Goal: Find contact information: Find contact information

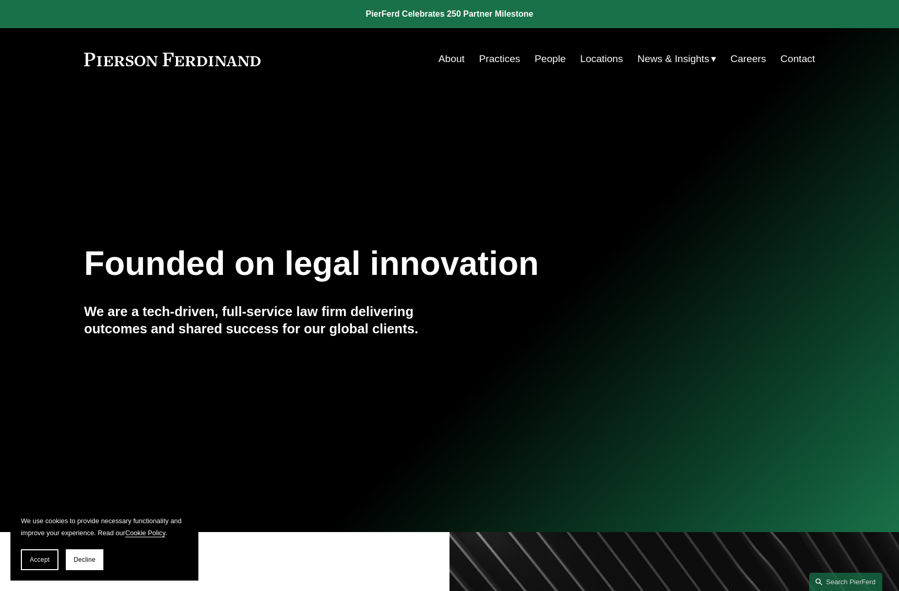
click at [548, 56] on link "People" at bounding box center [550, 59] width 31 height 20
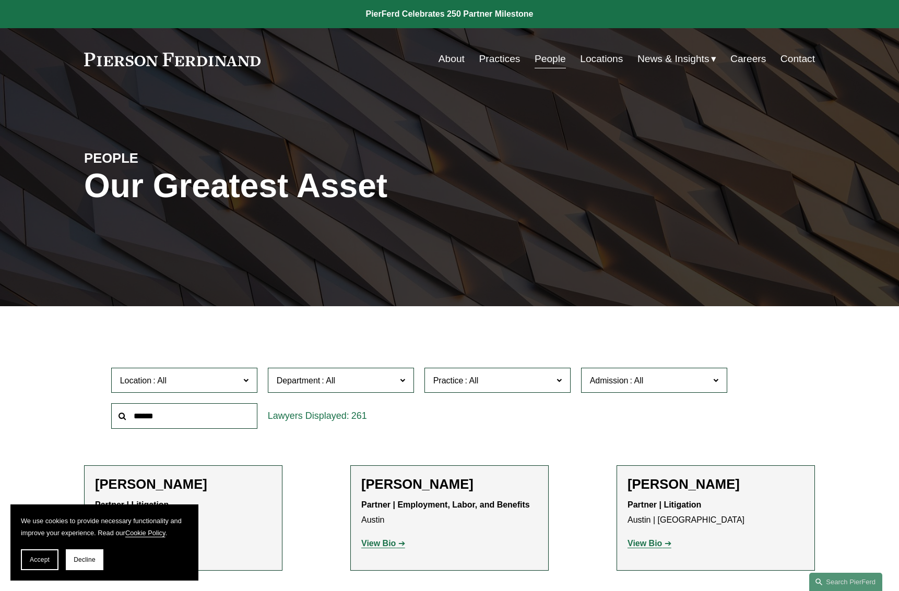
click at [357, 377] on span "Department" at bounding box center [337, 381] width 120 height 14
click at [0, 0] on link "Litigation" at bounding box center [0, 0] width 0 height 0
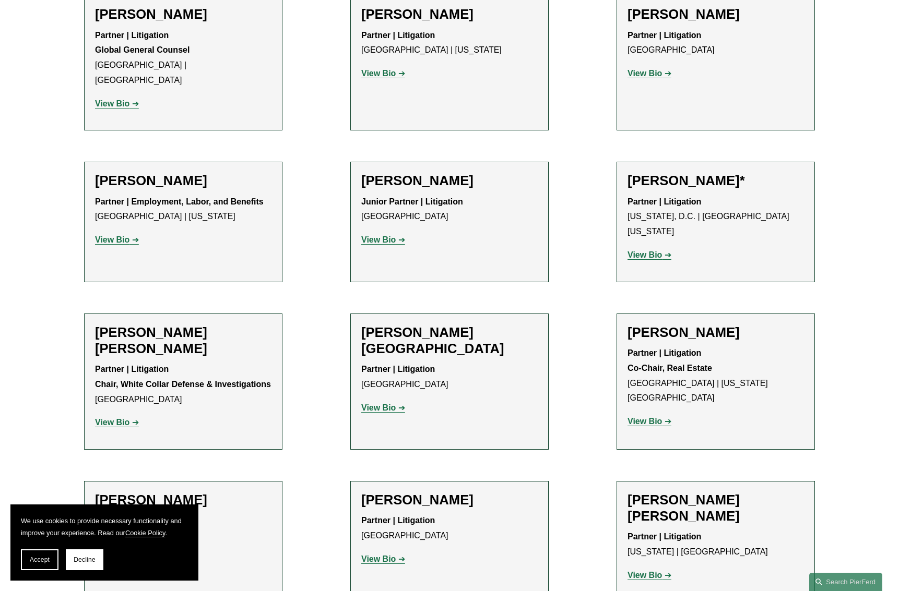
scroll to position [2550, 0]
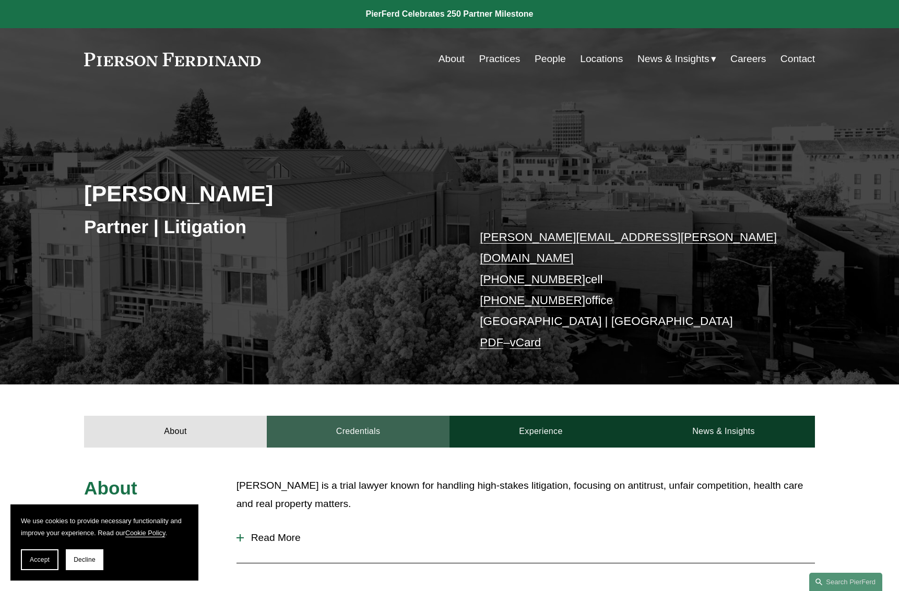
click at [366, 416] on link "Credentials" at bounding box center [358, 431] width 183 height 31
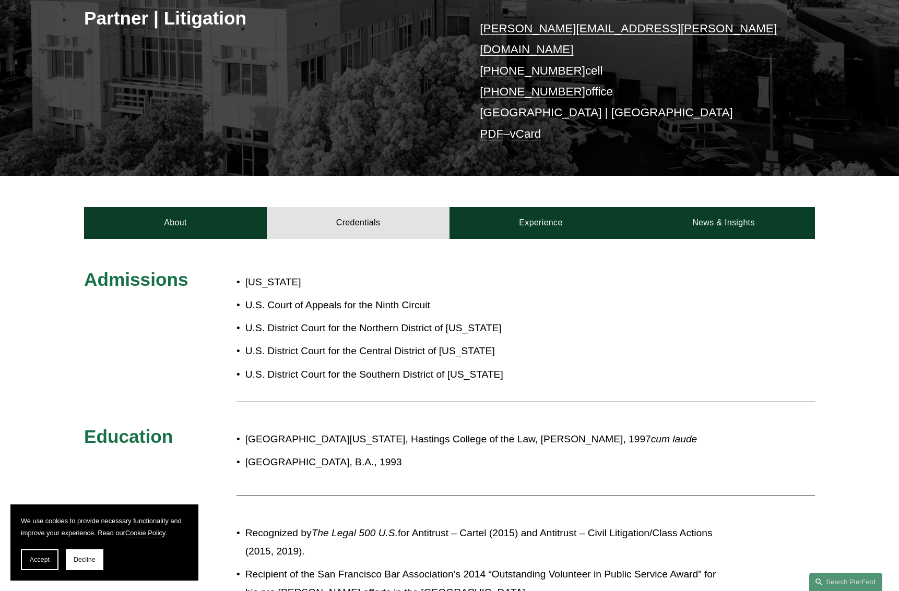
scroll to position [261, 0]
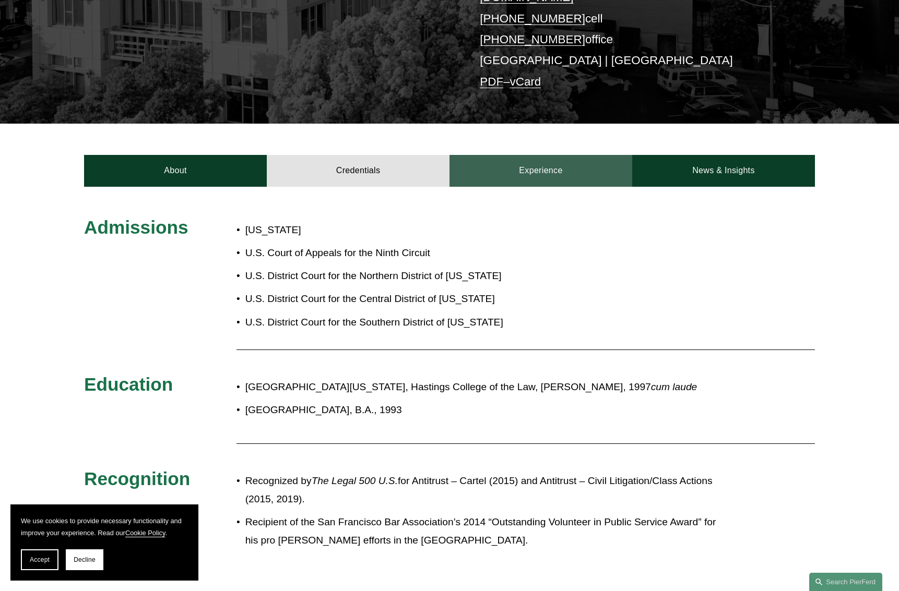
click at [558, 155] on link "Experience" at bounding box center [540, 170] width 183 height 31
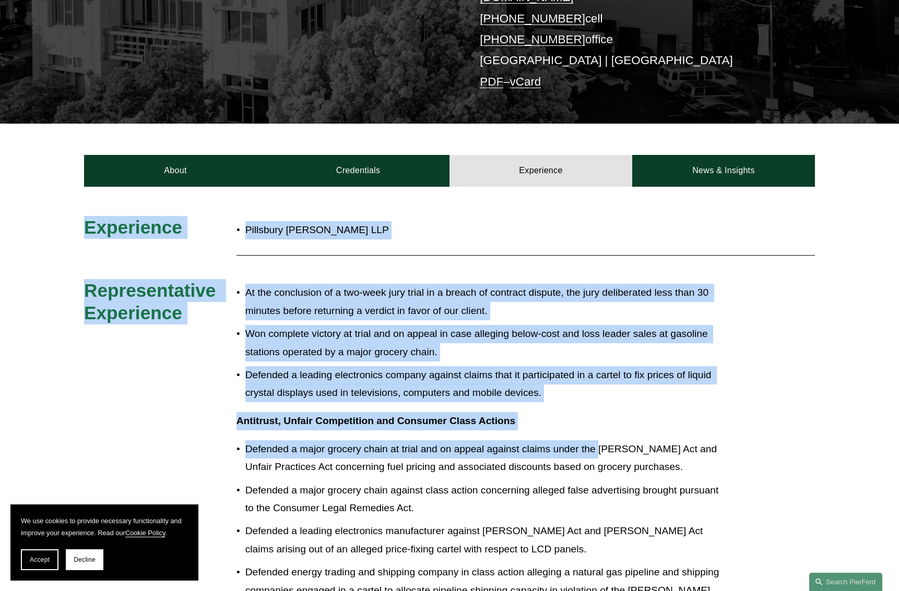
drag, startPoint x: 87, startPoint y: 213, endPoint x: 598, endPoint y: 417, distance: 549.9
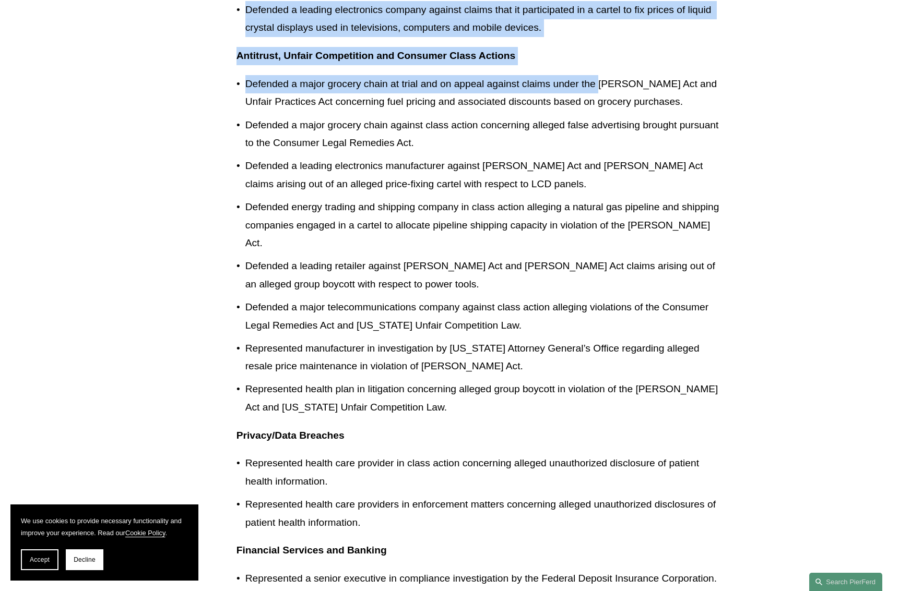
scroll to position [470, 0]
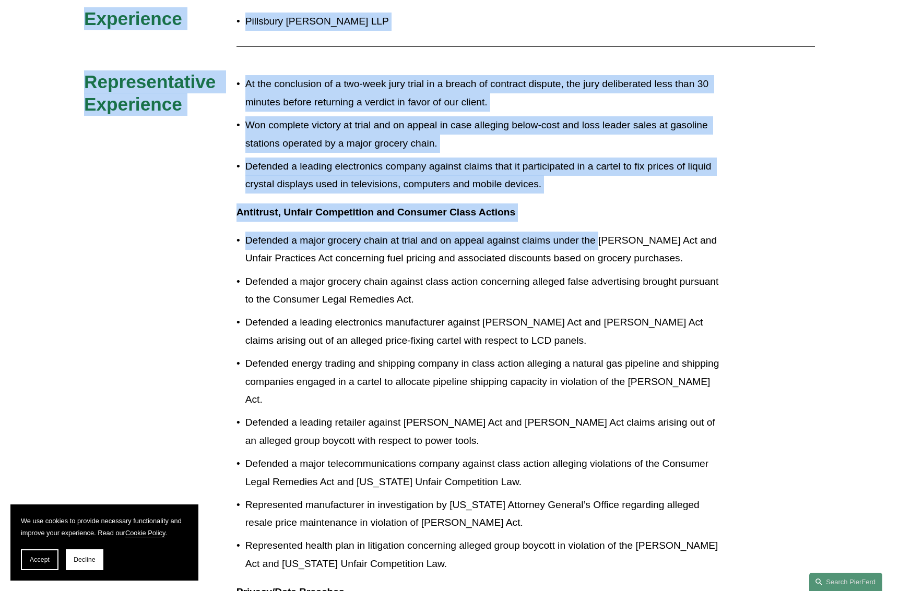
click at [245, 232] on p "Defended a major grocery chain at trial and on appeal against claims under the …" at bounding box center [484, 250] width 478 height 36
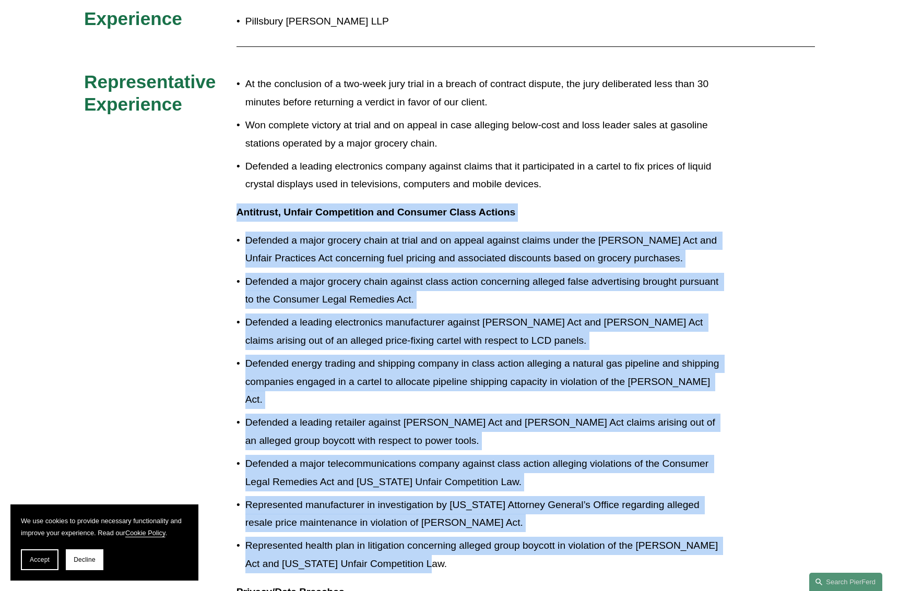
drag, startPoint x: 235, startPoint y: 193, endPoint x: 483, endPoint y: 524, distance: 413.8
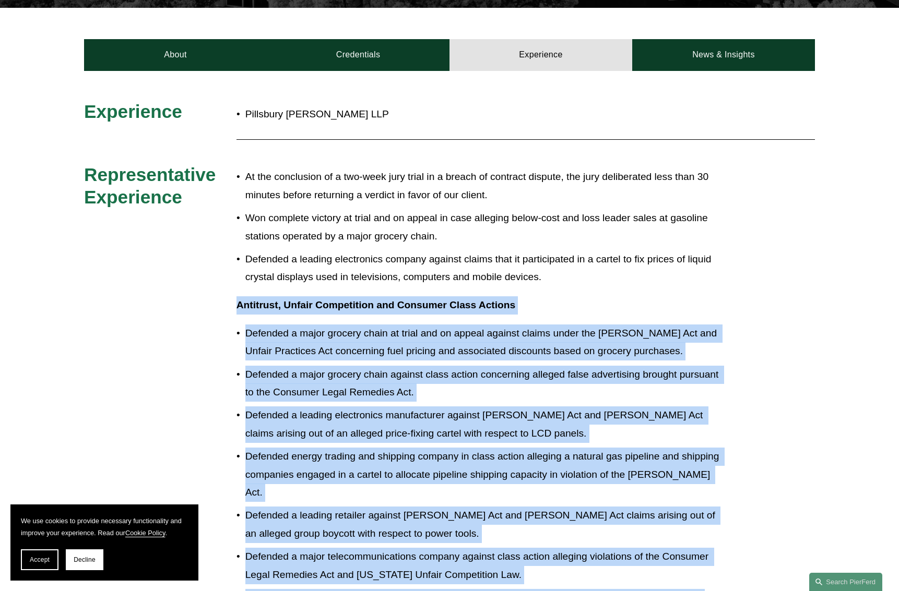
scroll to position [11, 0]
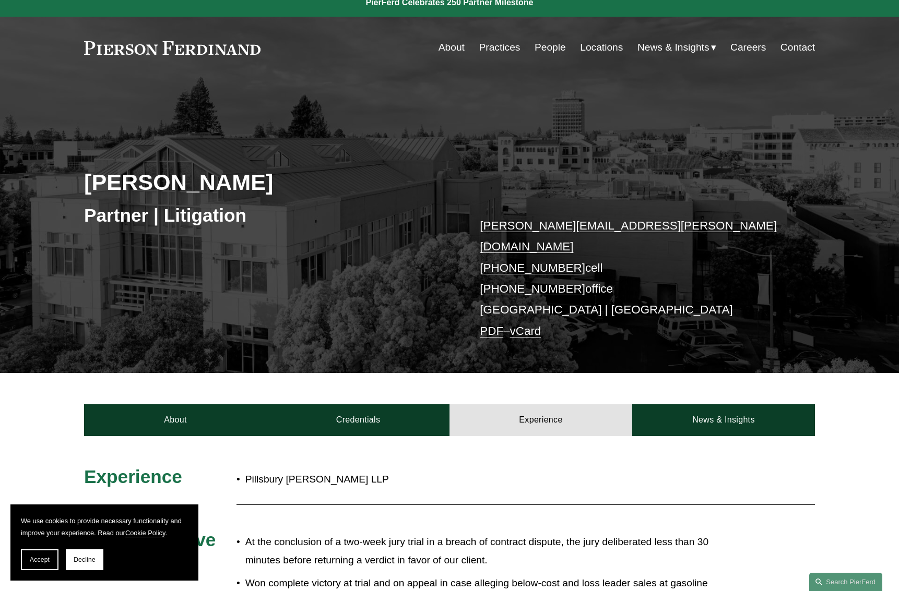
click at [538, 325] on link "vCard" at bounding box center [525, 331] width 31 height 13
